Goal: Information Seeking & Learning: Learn about a topic

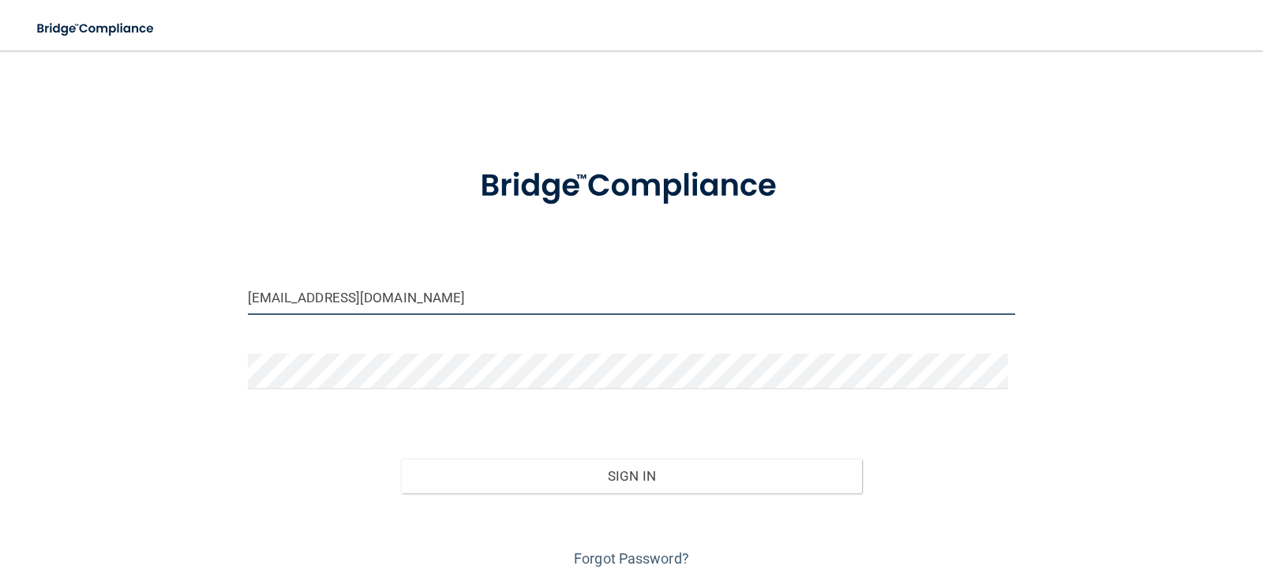
click at [536, 298] on input "[EMAIL_ADDRESS][DOMAIN_NAME]" at bounding box center [632, 297] width 768 height 36
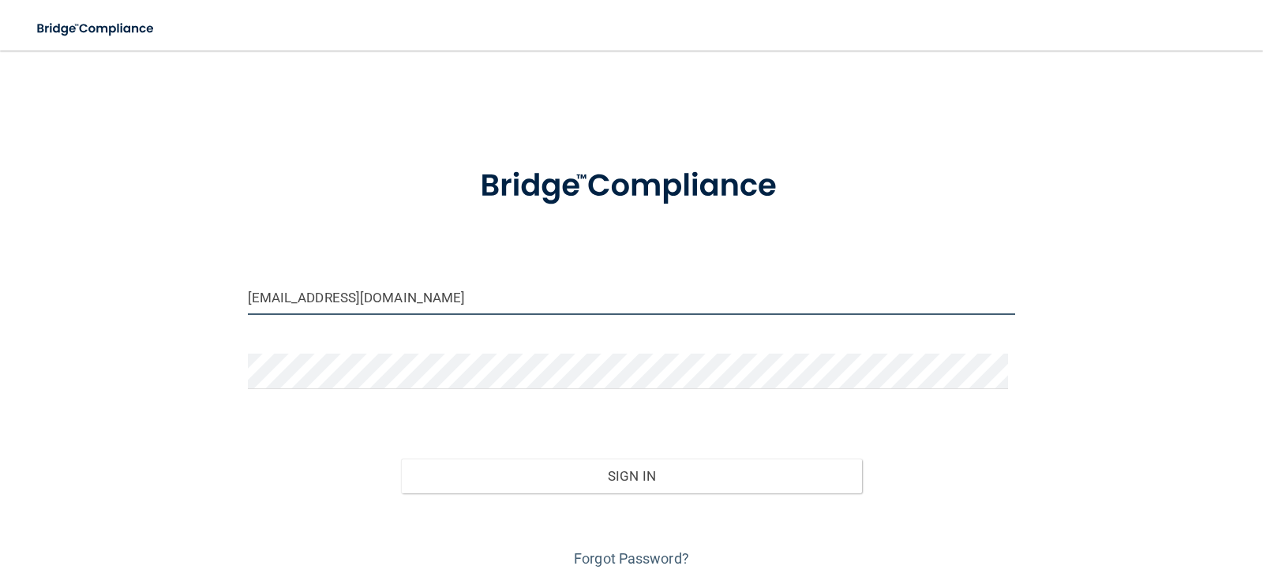
click at [536, 298] on input "[EMAIL_ADDRESS][DOMAIN_NAME]" at bounding box center [632, 297] width 768 height 36
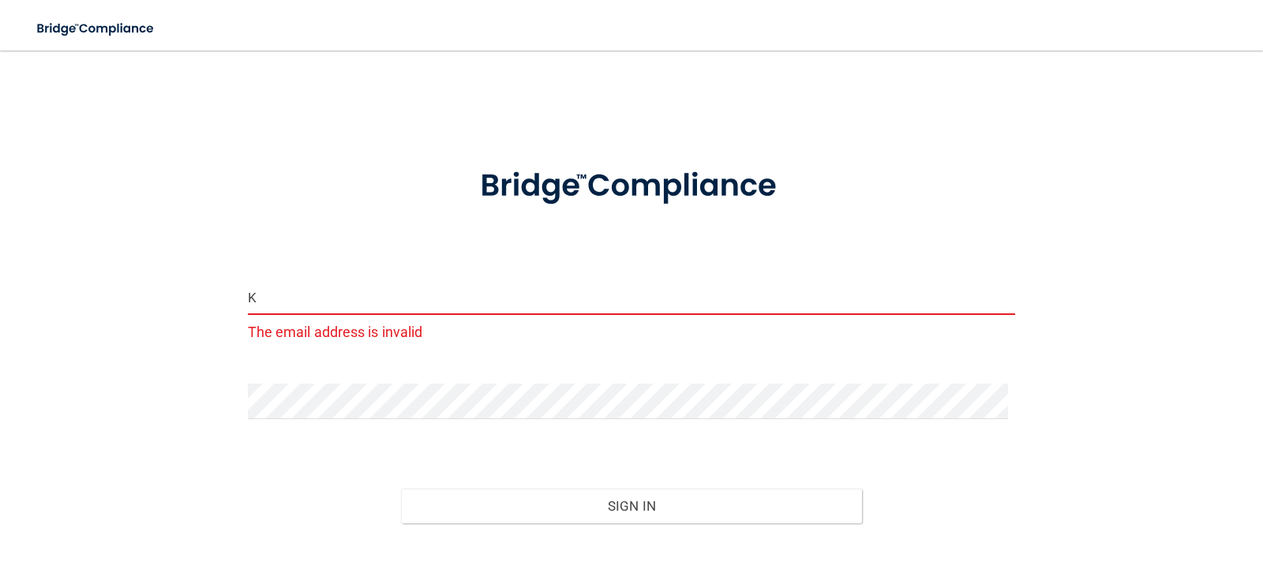
type input "[EMAIL_ADDRESS][DOMAIN_NAME]"
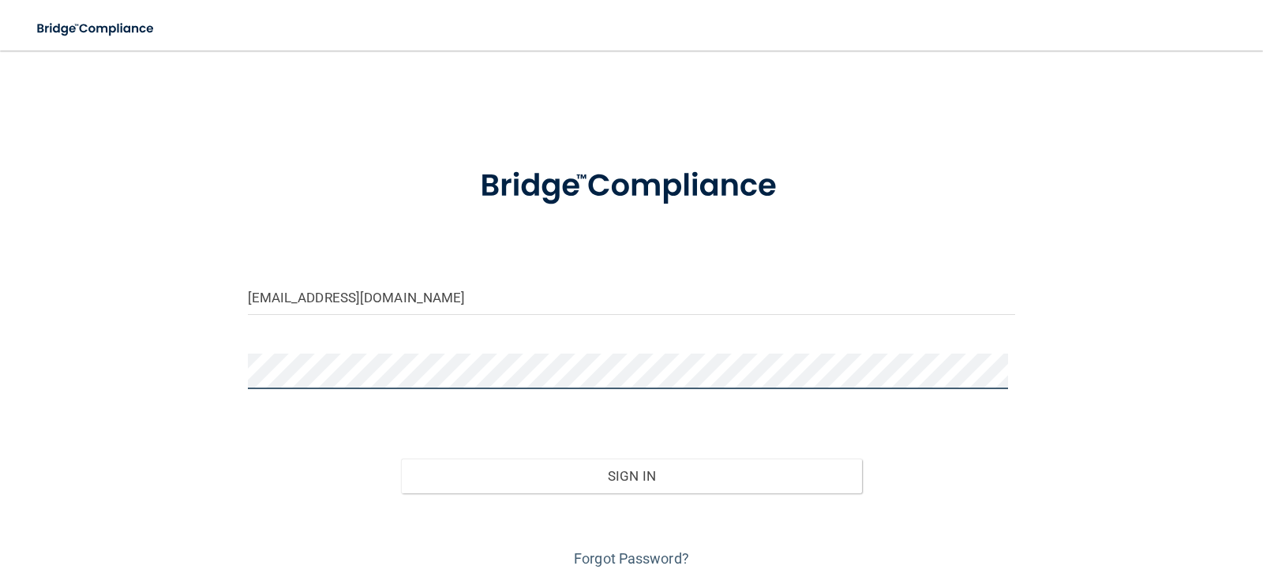
click at [401, 458] on button "Sign In" at bounding box center [631, 475] width 461 height 35
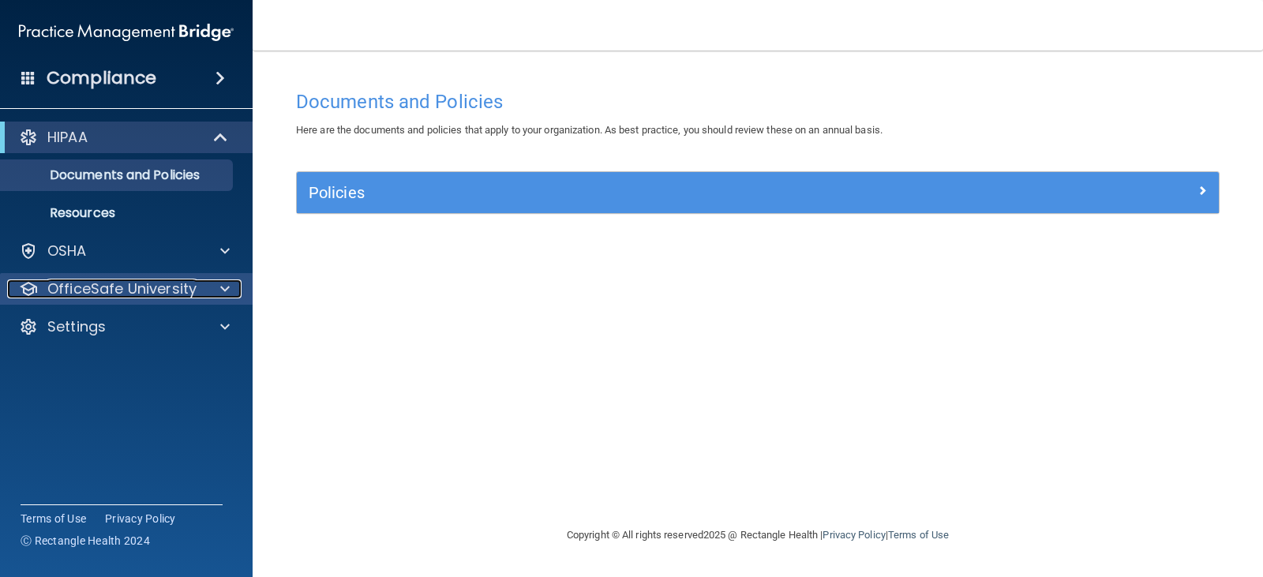
click at [178, 288] on p "OfficeSafe University" at bounding box center [121, 288] width 149 height 19
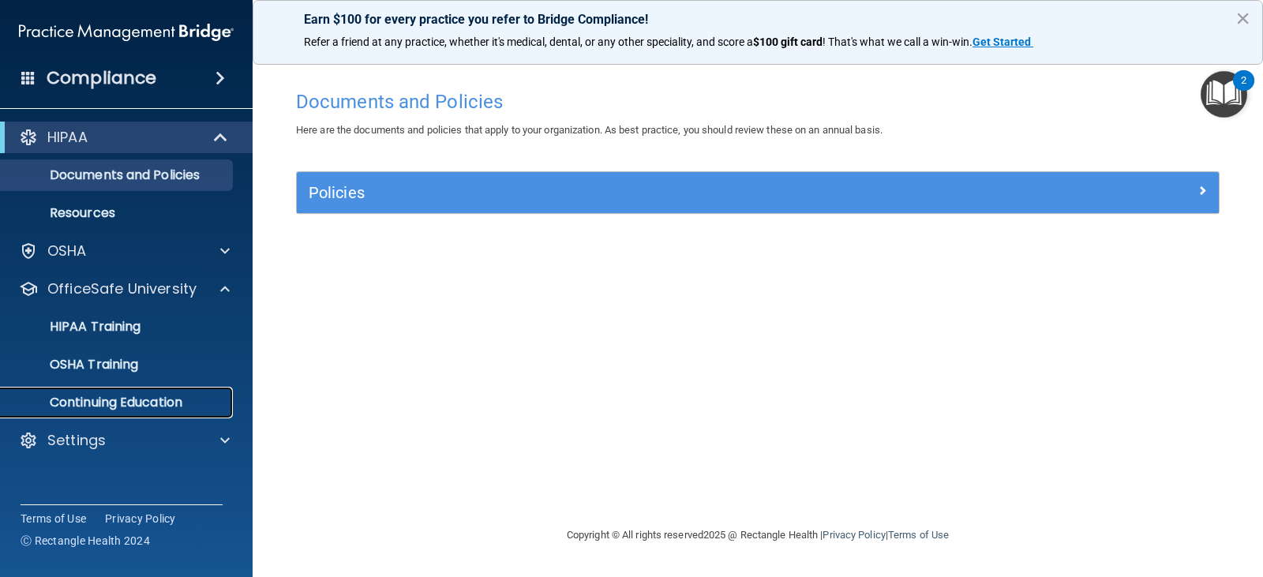
click at [118, 391] on link "Continuing Education" at bounding box center [108, 403] width 249 height 32
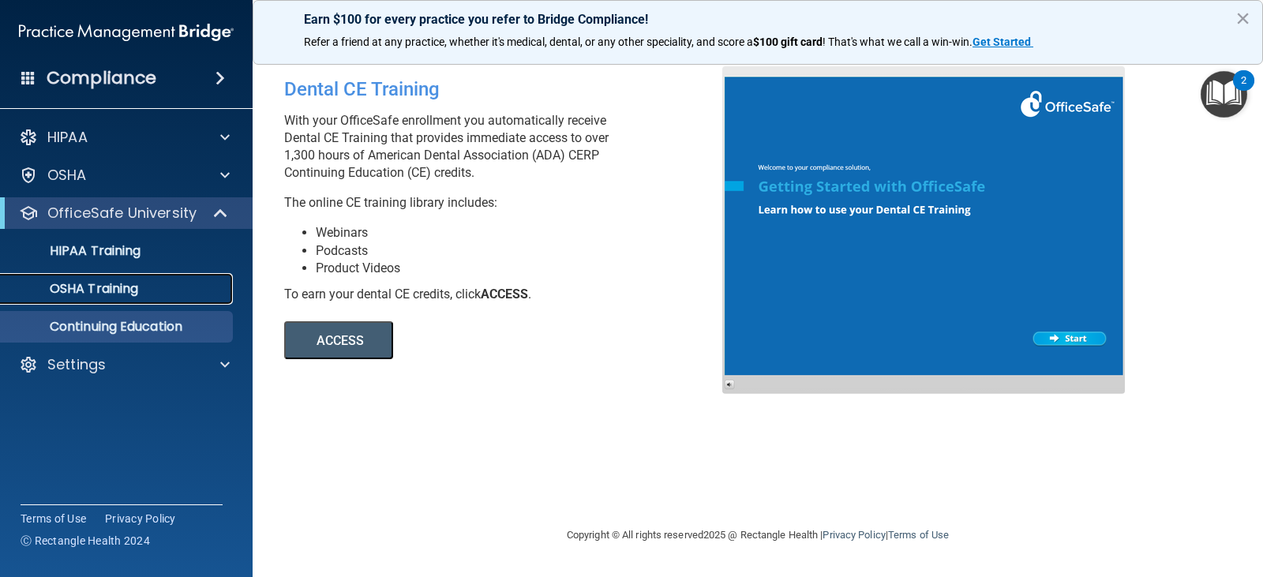
click at [74, 294] on p "OSHA Training" at bounding box center [74, 289] width 128 height 16
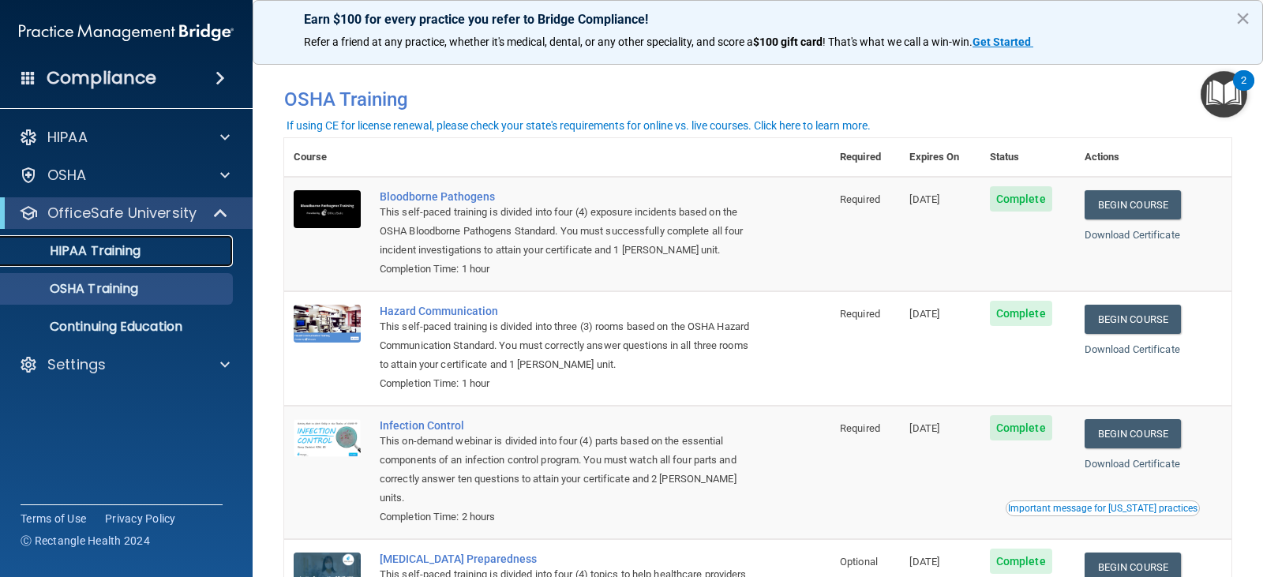
click at [85, 253] on p "HIPAA Training" at bounding box center [75, 251] width 130 height 16
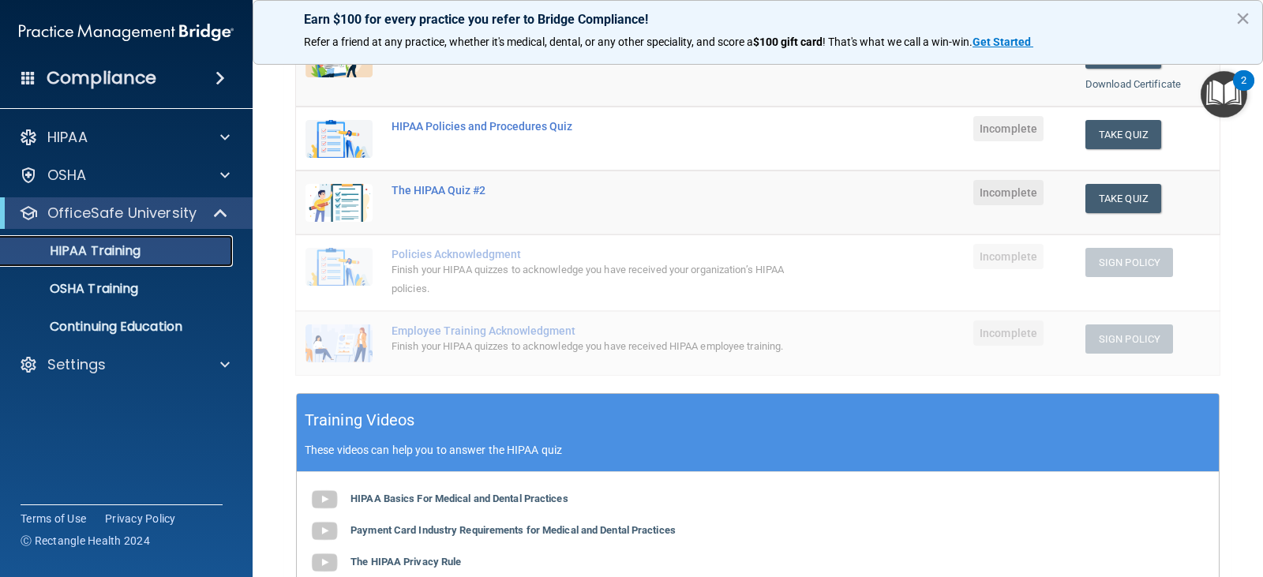
scroll to position [99, 0]
